Goal: Information Seeking & Learning: Learn about a topic

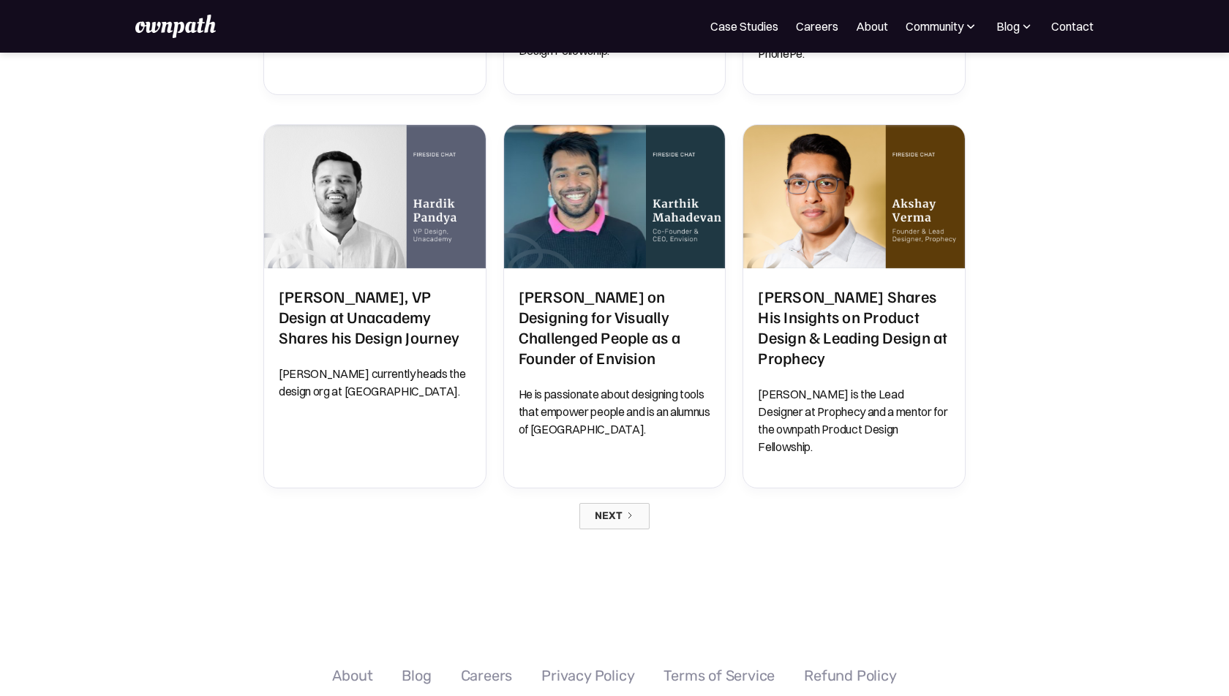
scroll to position [1183, 0]
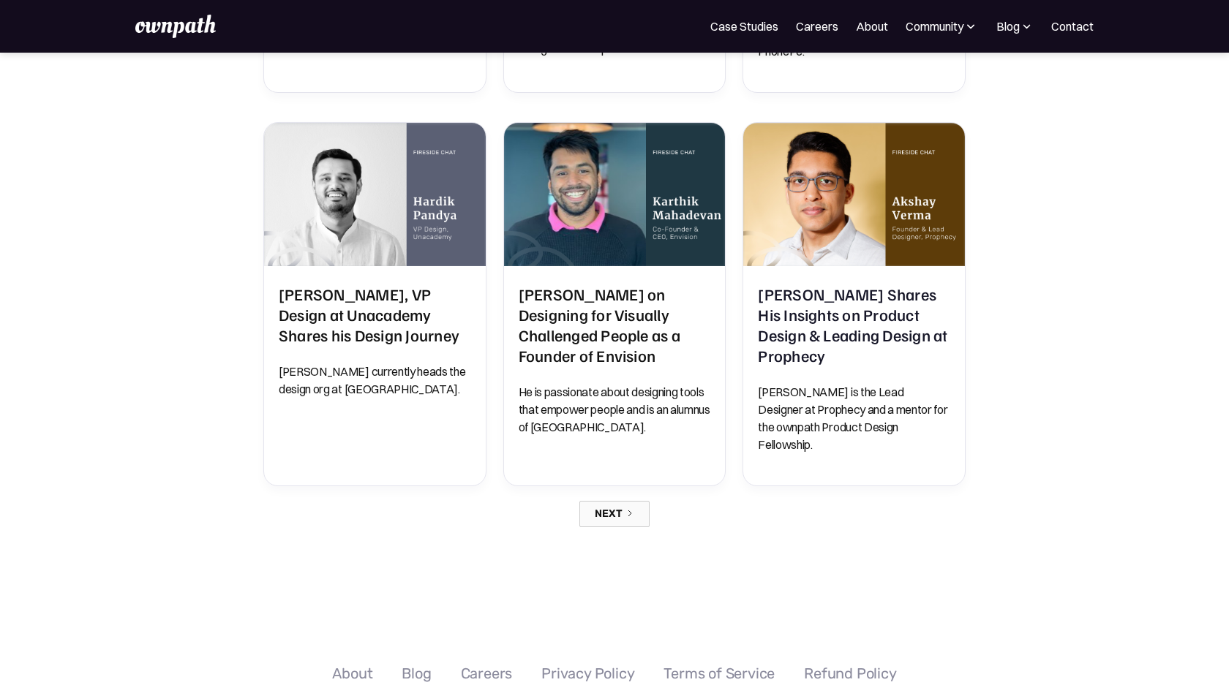
click at [630, 501] on link "Next" at bounding box center [614, 514] width 70 height 26
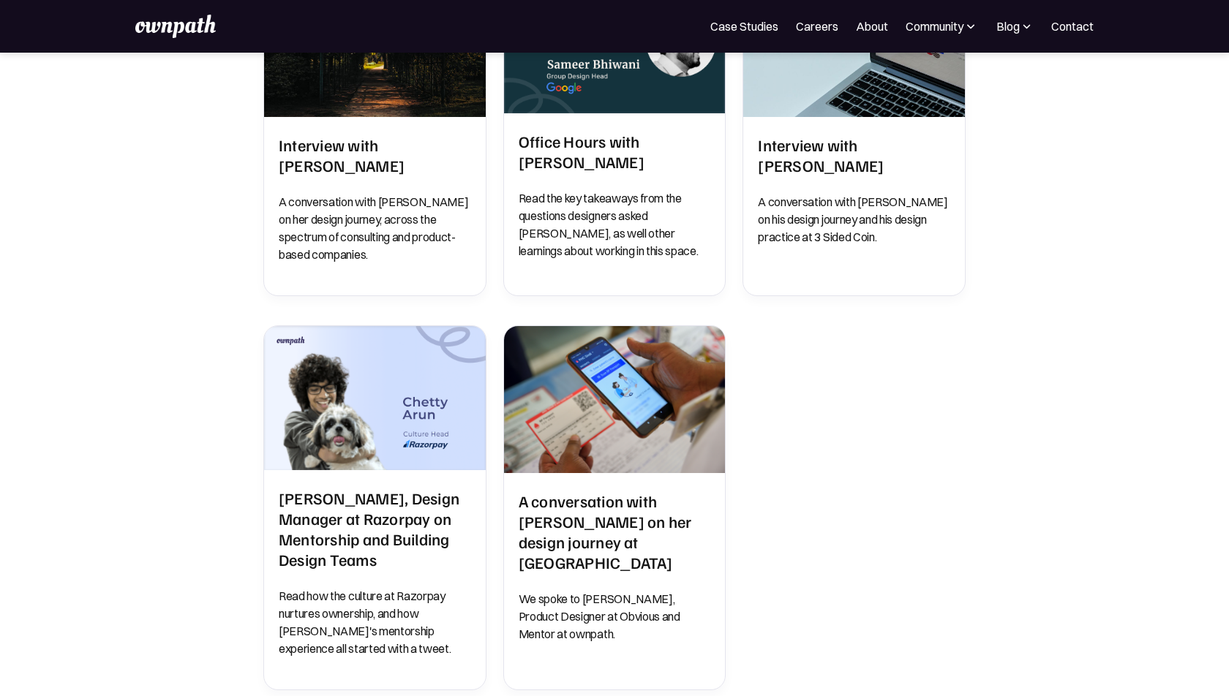
scroll to position [1448, 0]
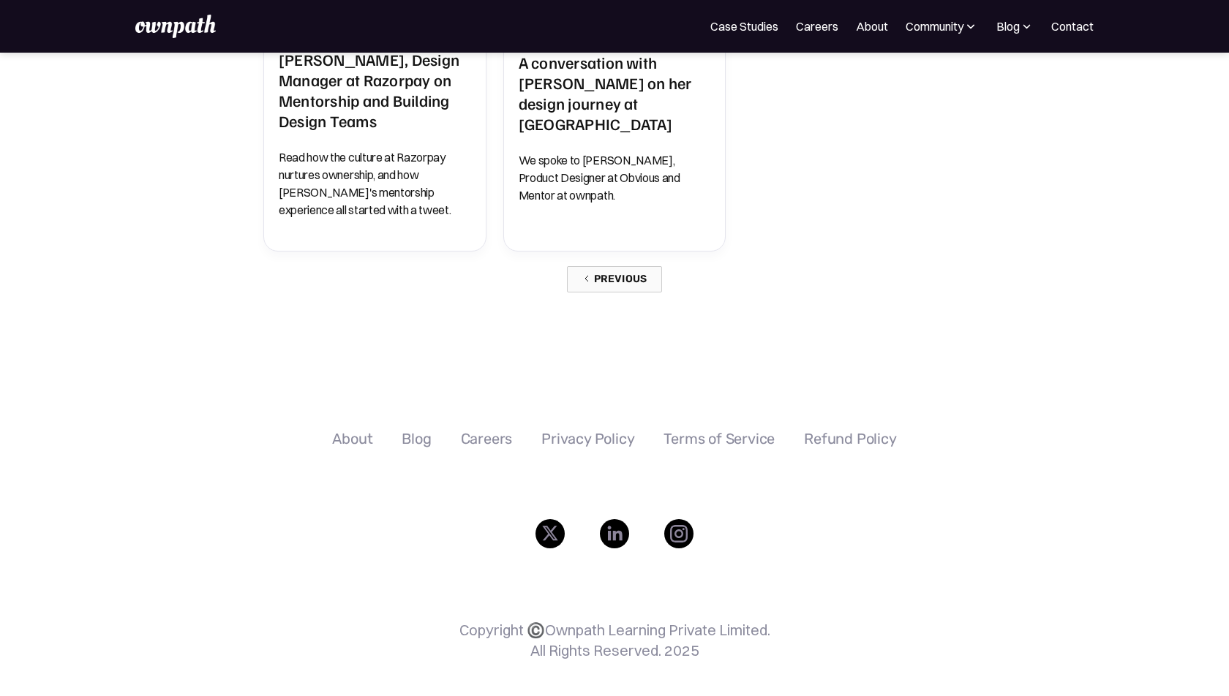
click at [611, 266] on link "Previous" at bounding box center [615, 279] width 96 height 26
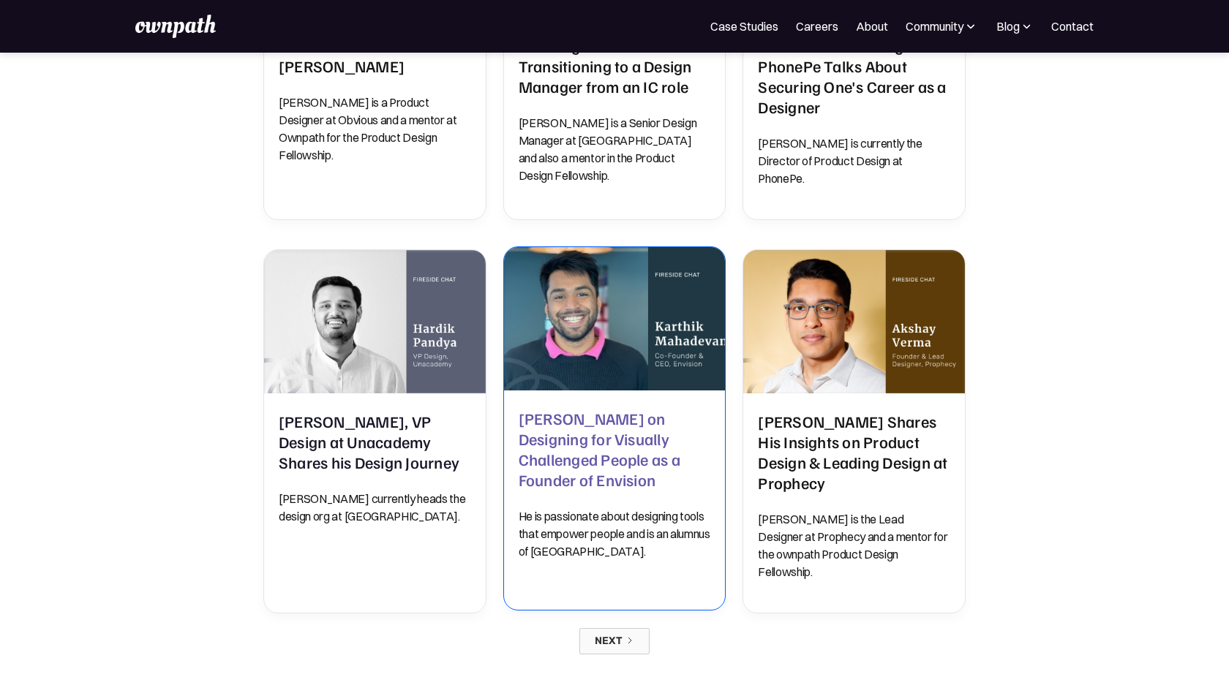
scroll to position [1064, 0]
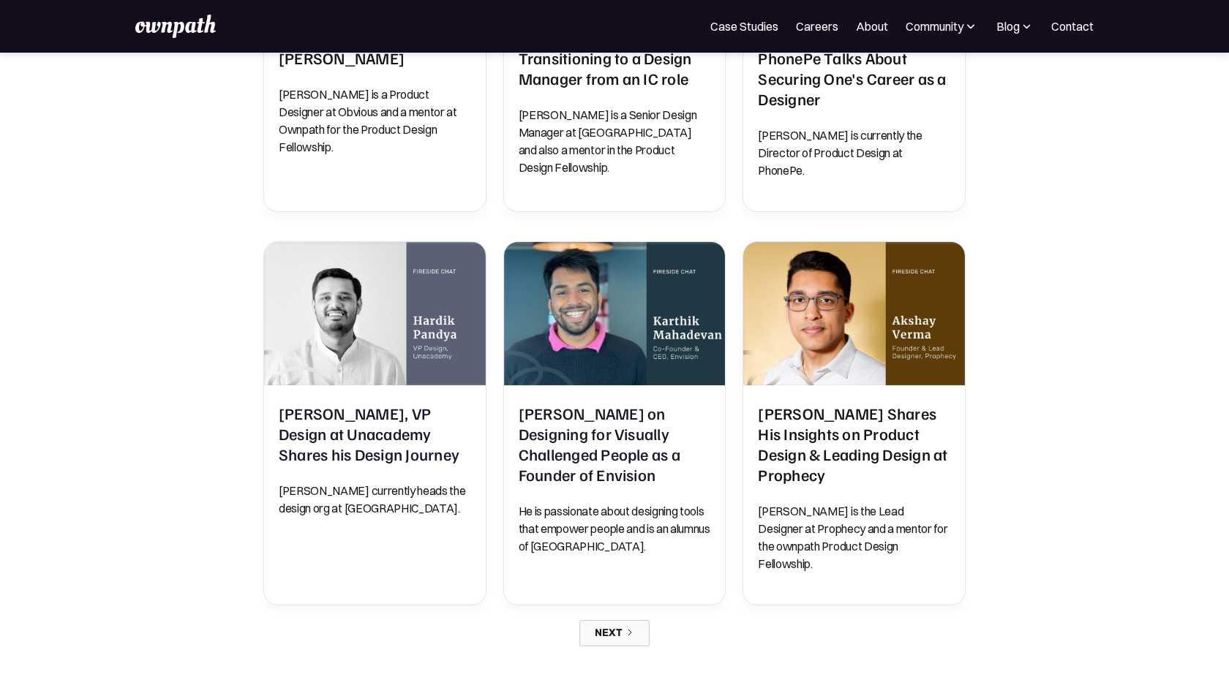
click at [612, 628] on div "Next" at bounding box center [609, 634] width 28 height 12
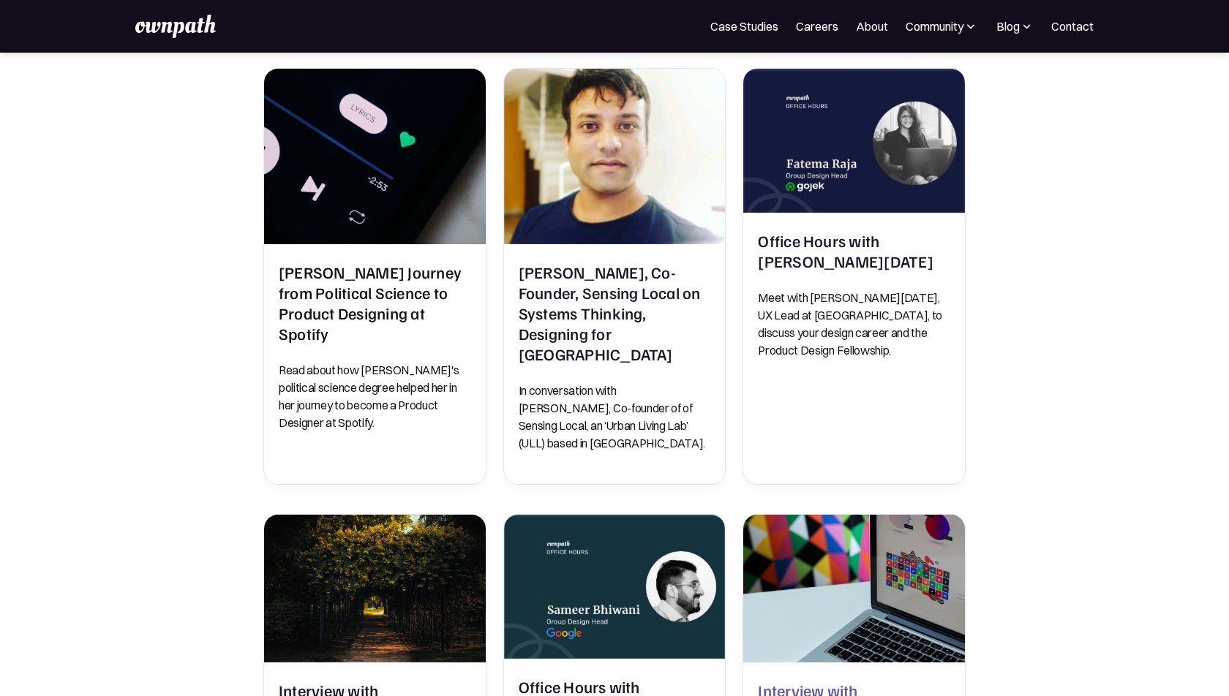
scroll to position [1243, 0]
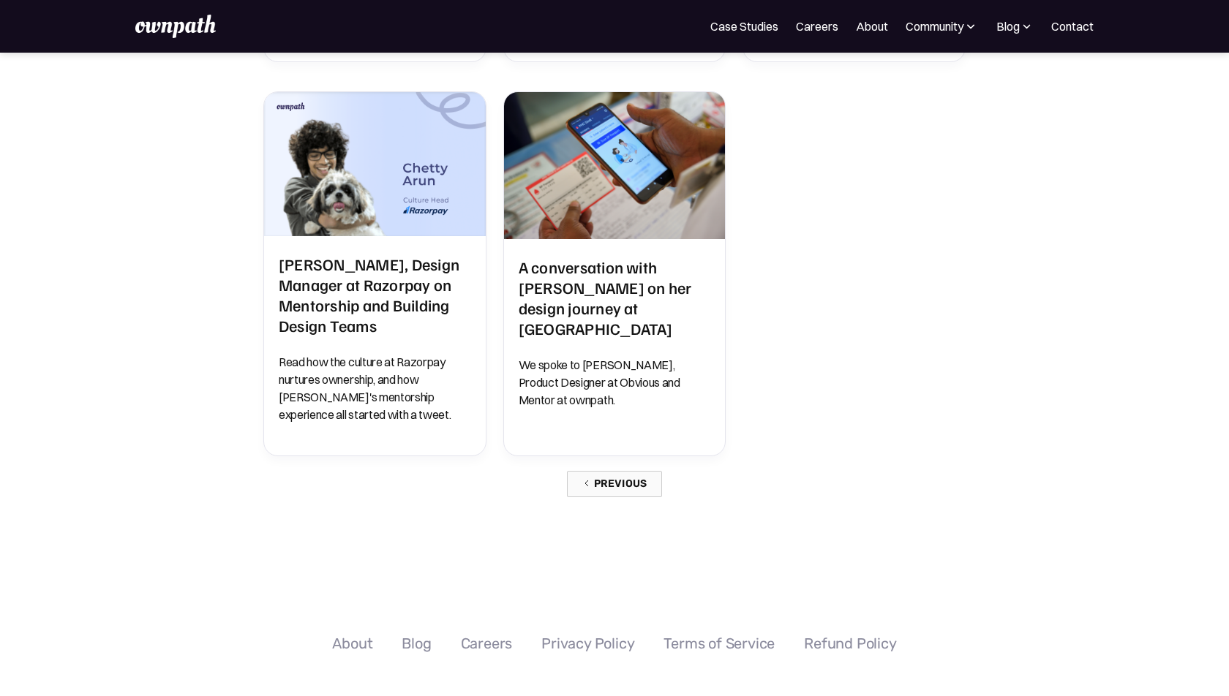
click at [602, 478] on div "Previous" at bounding box center [620, 484] width 53 height 12
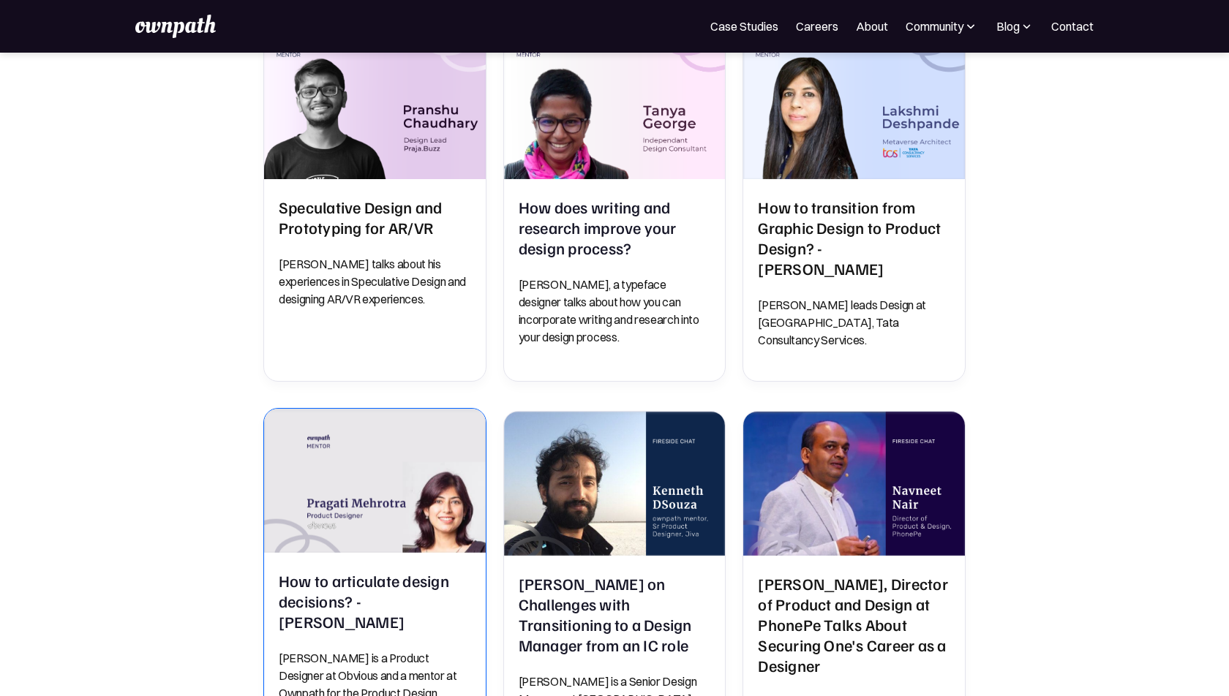
scroll to position [495, 0]
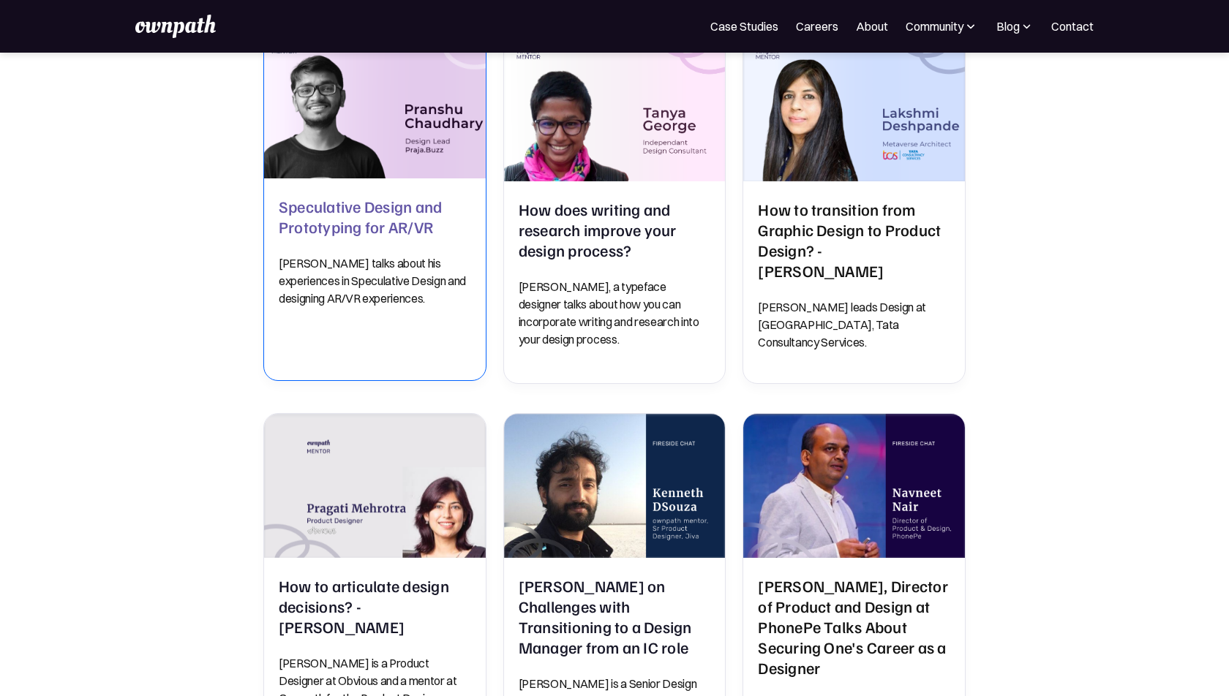
click at [416, 213] on h2 "Speculative Design and Prototyping for AR/VR" at bounding box center [375, 216] width 192 height 41
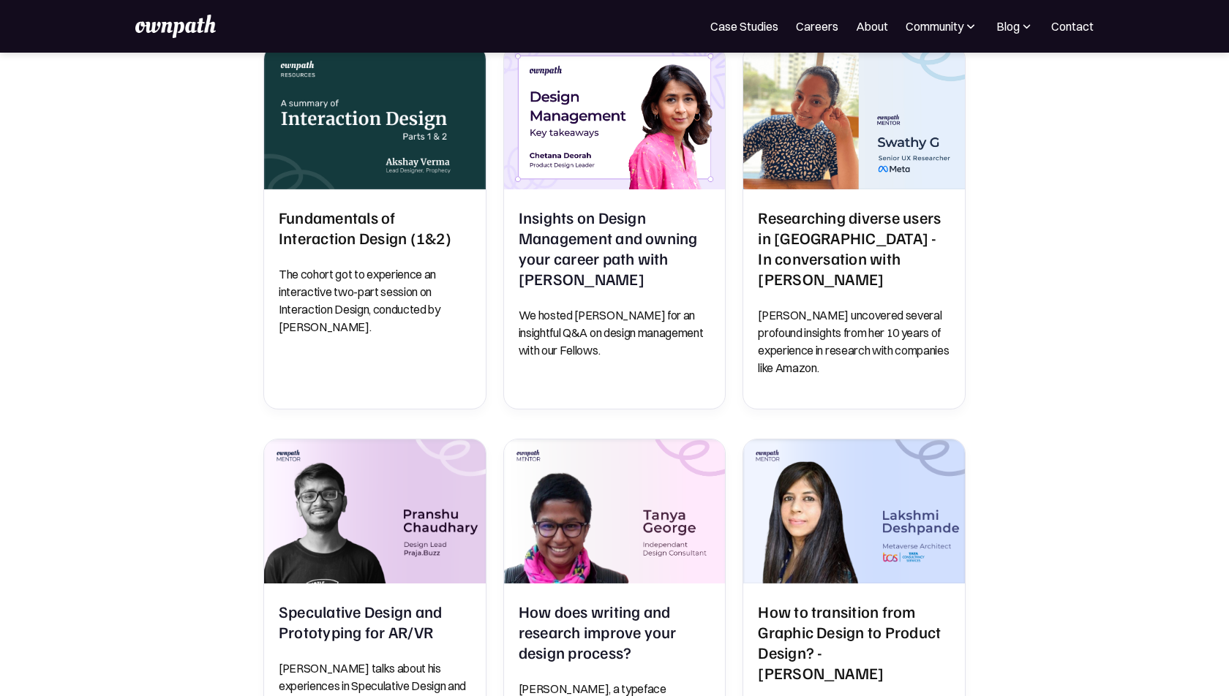
scroll to position [0, 0]
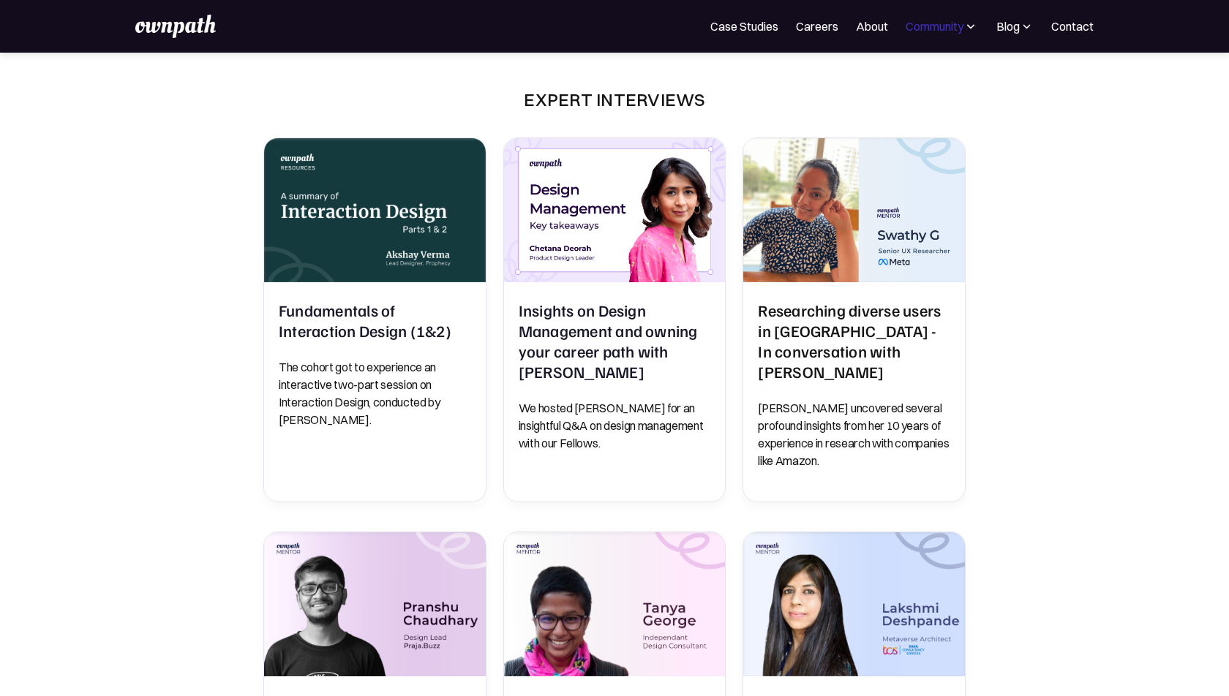
click at [944, 24] on div "Community" at bounding box center [935, 27] width 58 height 18
click at [1015, 31] on div "Blog" at bounding box center [1007, 27] width 23 height 18
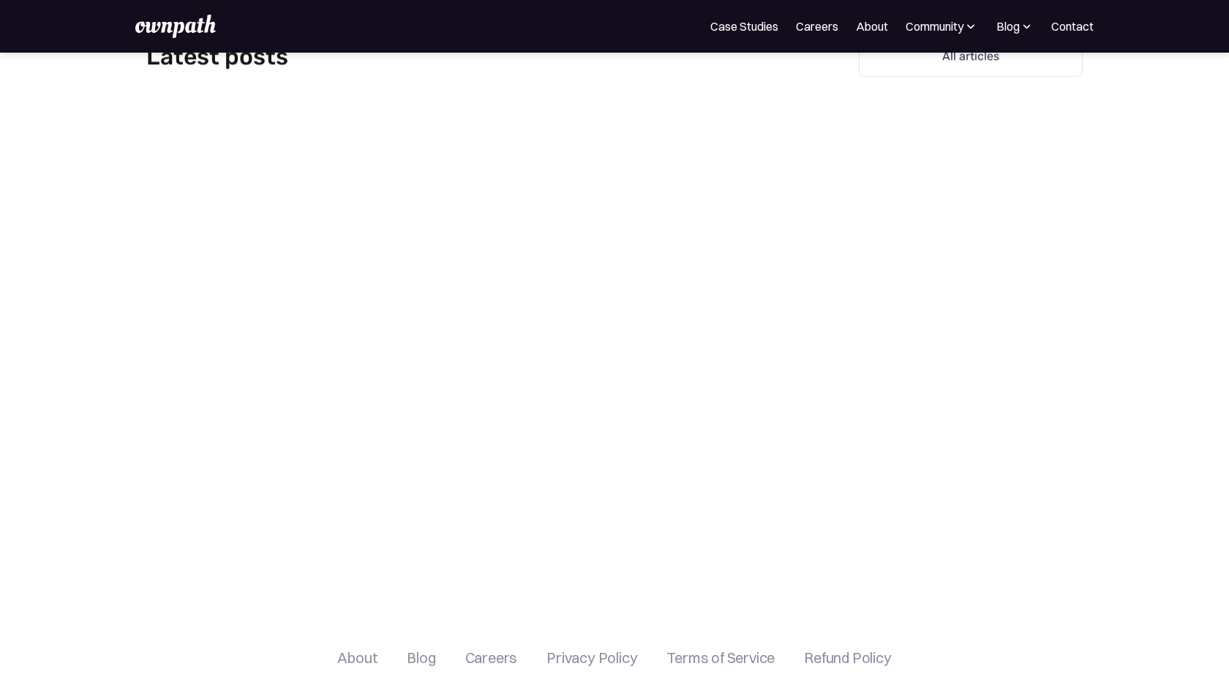
scroll to position [4499, 0]
